Goal: Check status: Check status

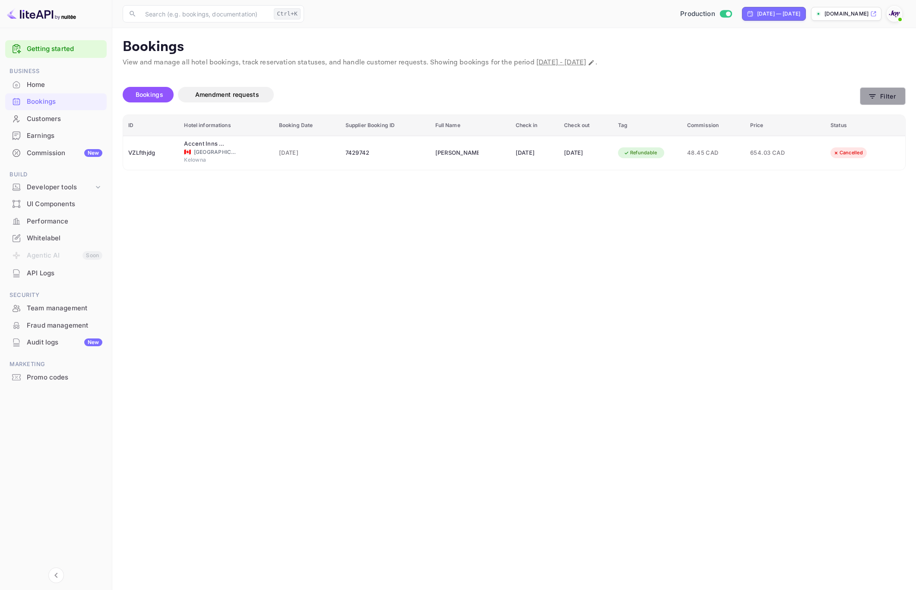
click at [886, 98] on button "Filter" at bounding box center [883, 96] width 46 height 18
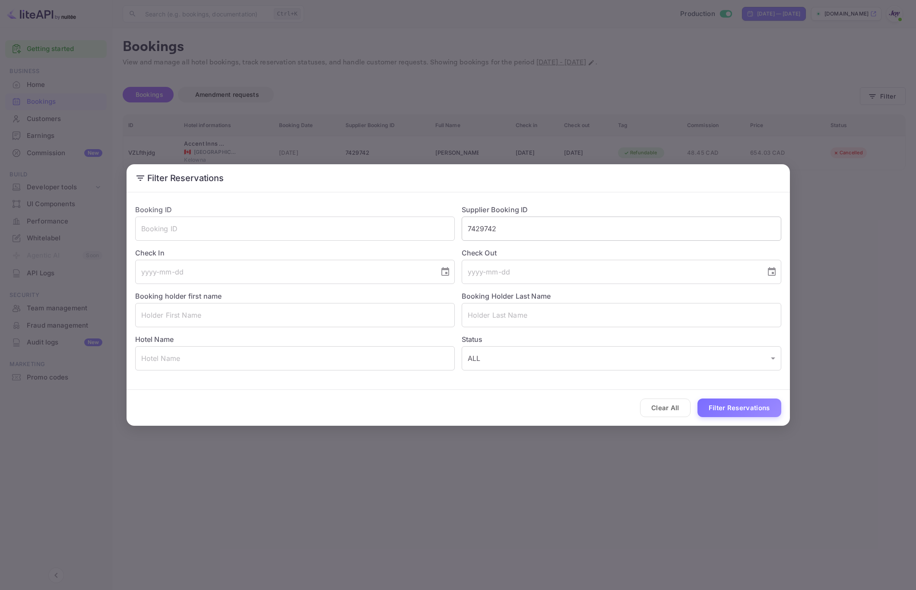
click at [529, 220] on input "7429742" at bounding box center [622, 228] width 320 height 24
paste input "9163258"
type input "9163258"
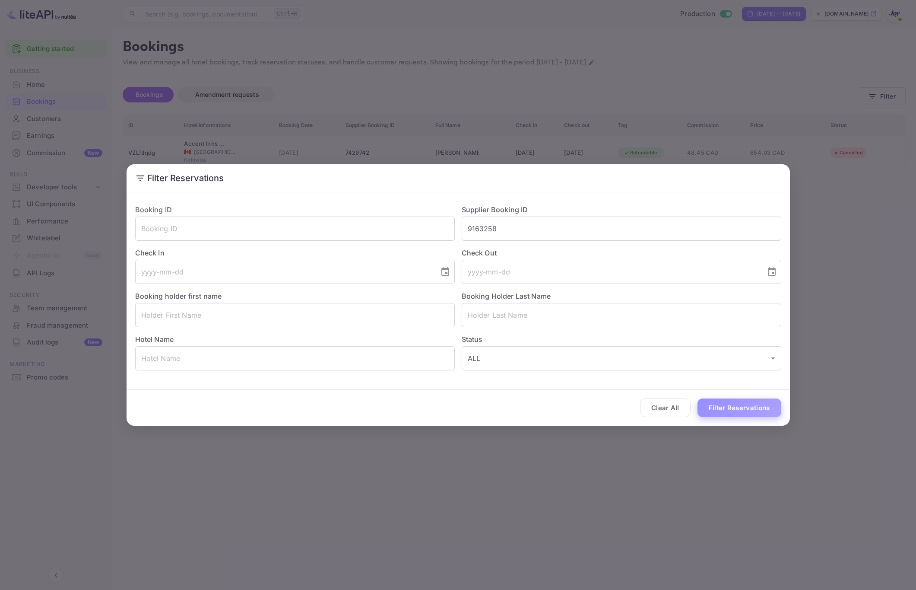
click at [744, 413] on button "Filter Reservations" at bounding box center [740, 407] width 84 height 19
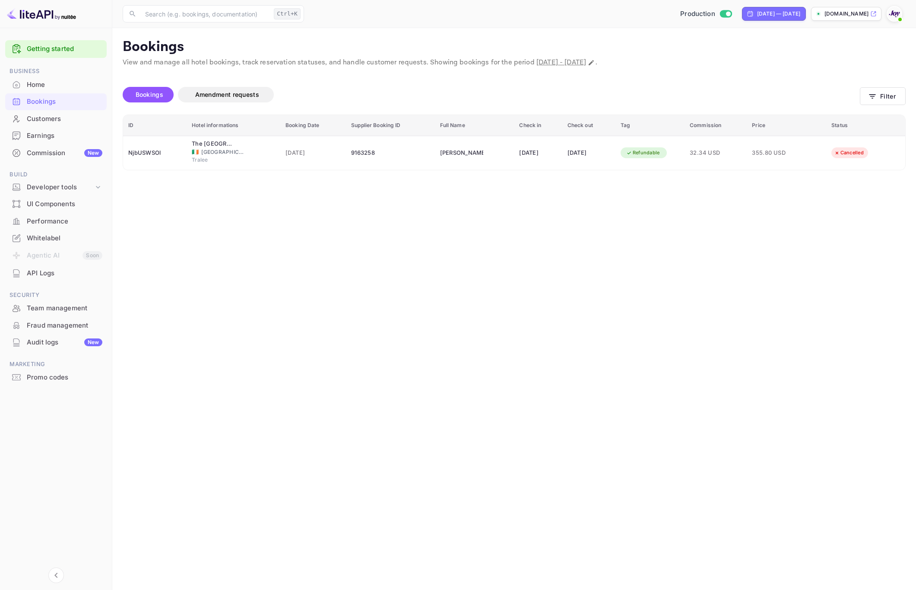
click at [372, 196] on main "Bookings View and manage all hotel bookings, track reservation statuses, and ha…" at bounding box center [514, 309] width 804 height 562
click at [888, 94] on button "Filter" at bounding box center [883, 96] width 46 height 18
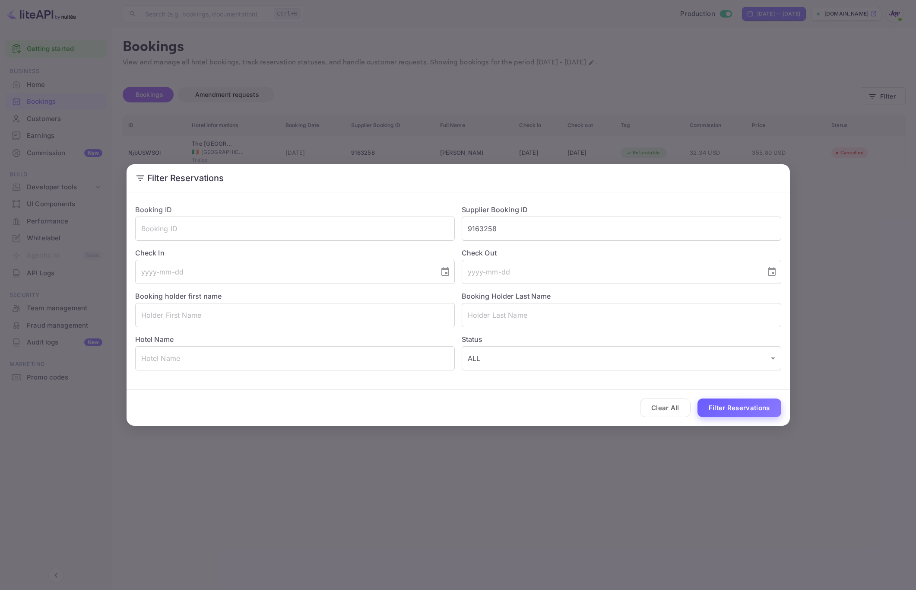
click at [748, 411] on button "Filter Reservations" at bounding box center [740, 407] width 84 height 19
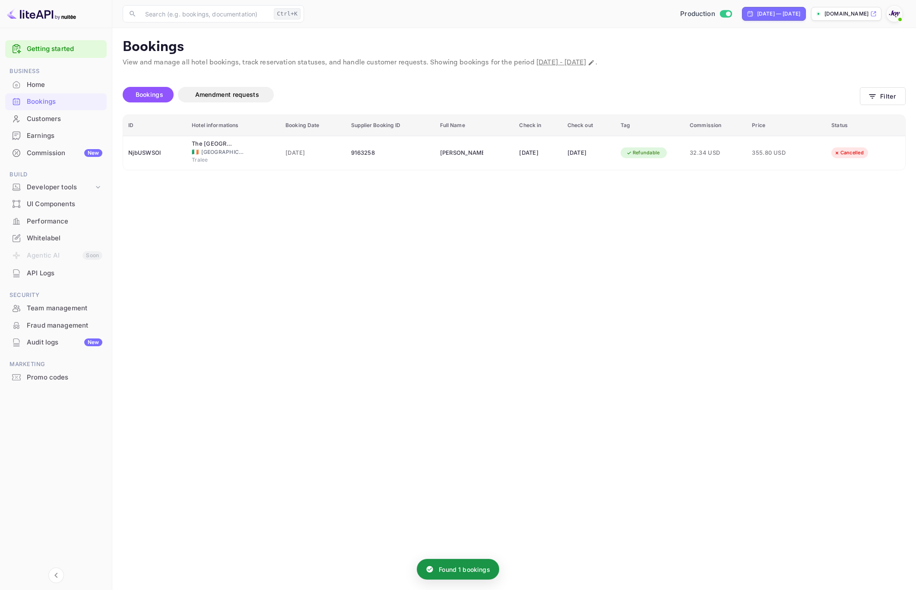
click at [748, 411] on main "Bookings View and manage all hotel bookings, track reservation statuses, and ha…" at bounding box center [514, 309] width 804 height 562
click at [811, 65] on p "View and manage all hotel bookings, track reservation statuses, and handle cust…" at bounding box center [514, 62] width 783 height 10
